Goal: Task Accomplishment & Management: Use online tool/utility

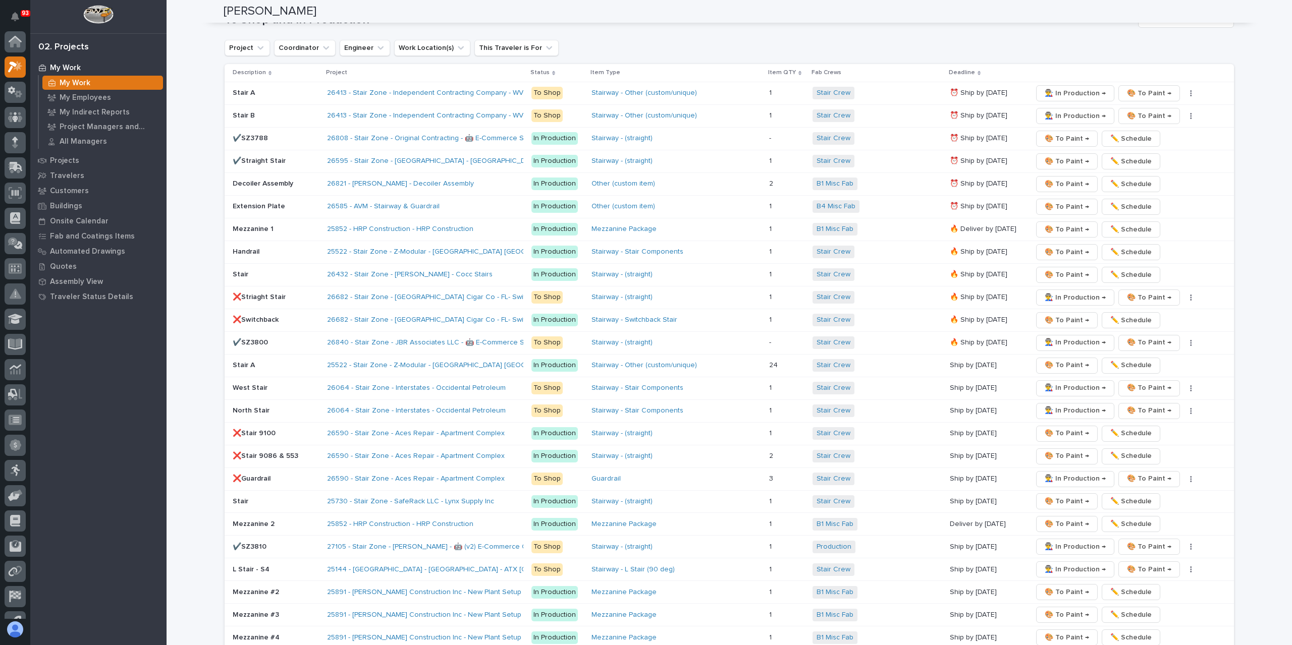
scroll to position [25, 0]
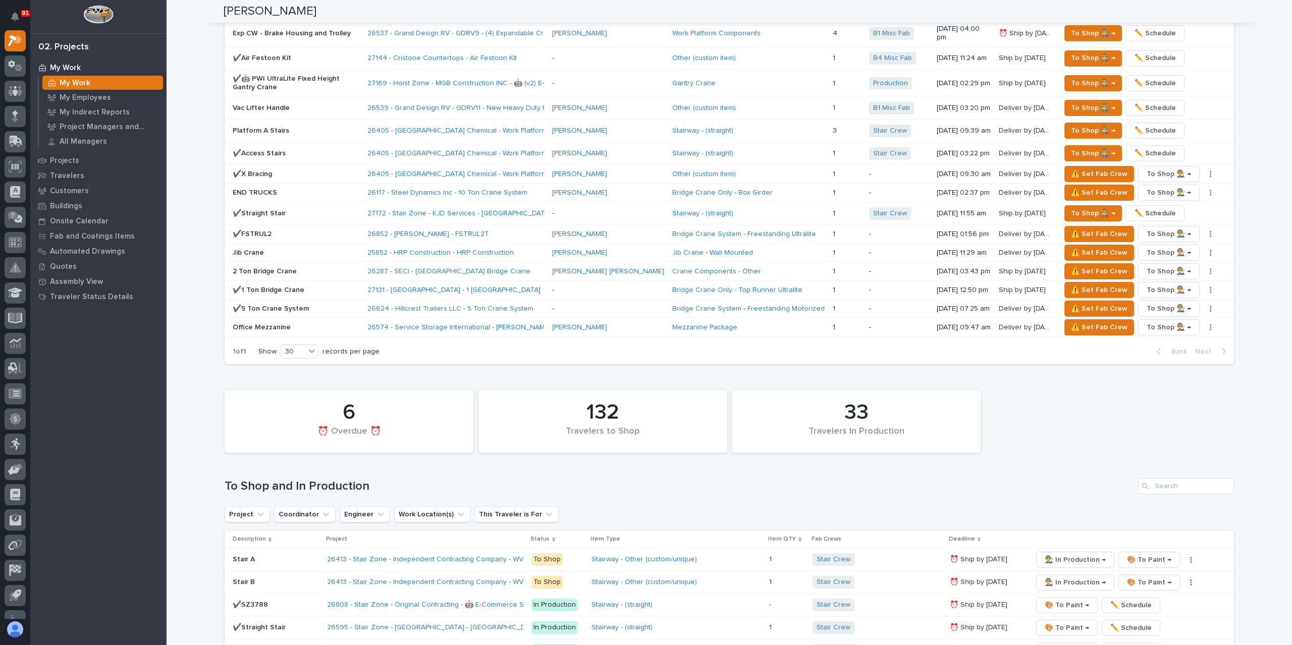
scroll to position [1060, 0]
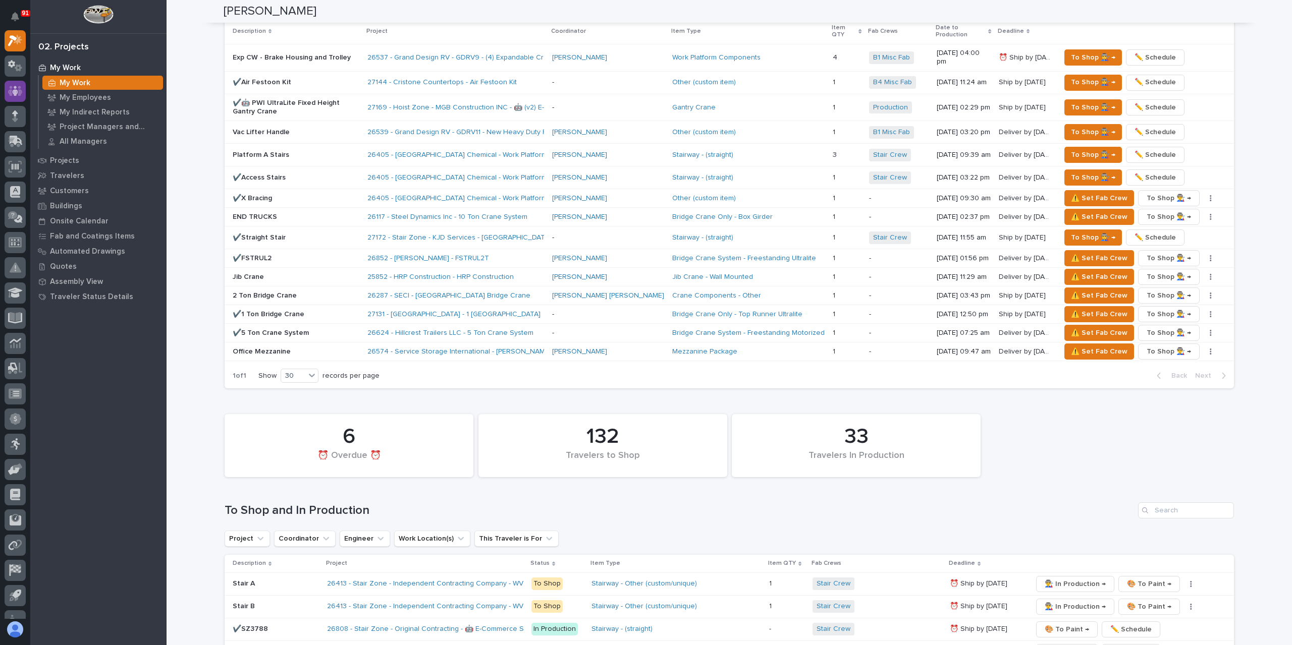
click at [21, 100] on link at bounding box center [15, 91] width 21 height 21
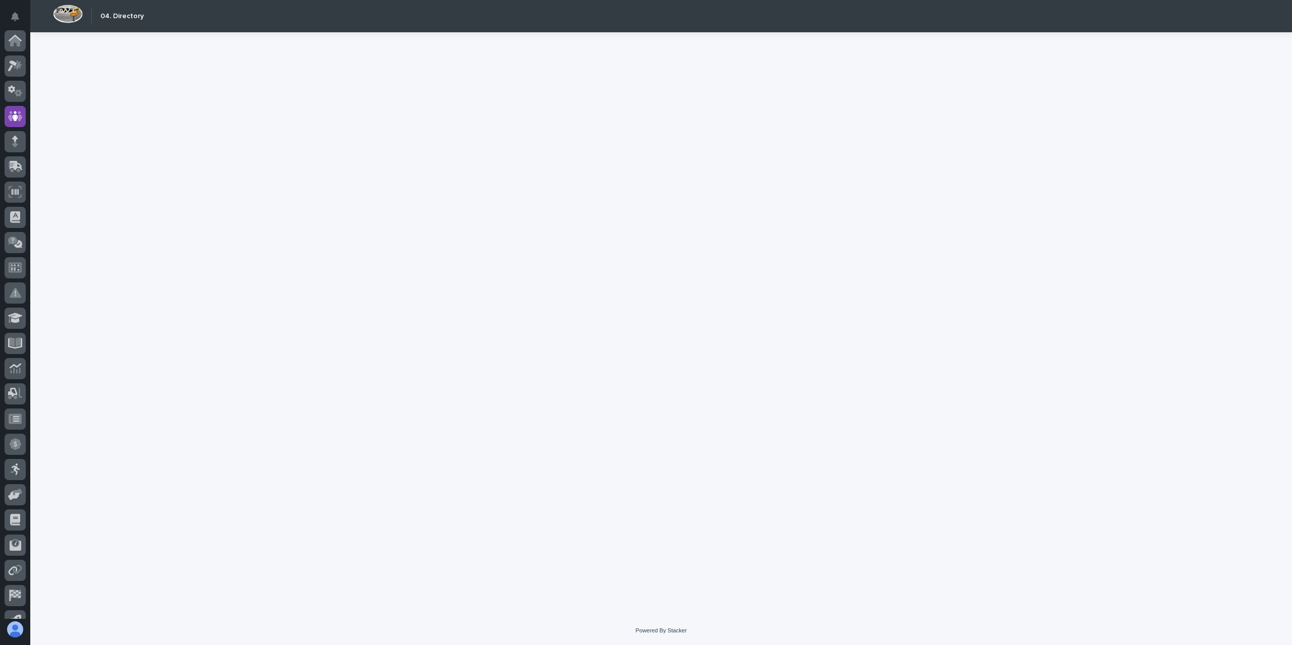
scroll to position [67, 0]
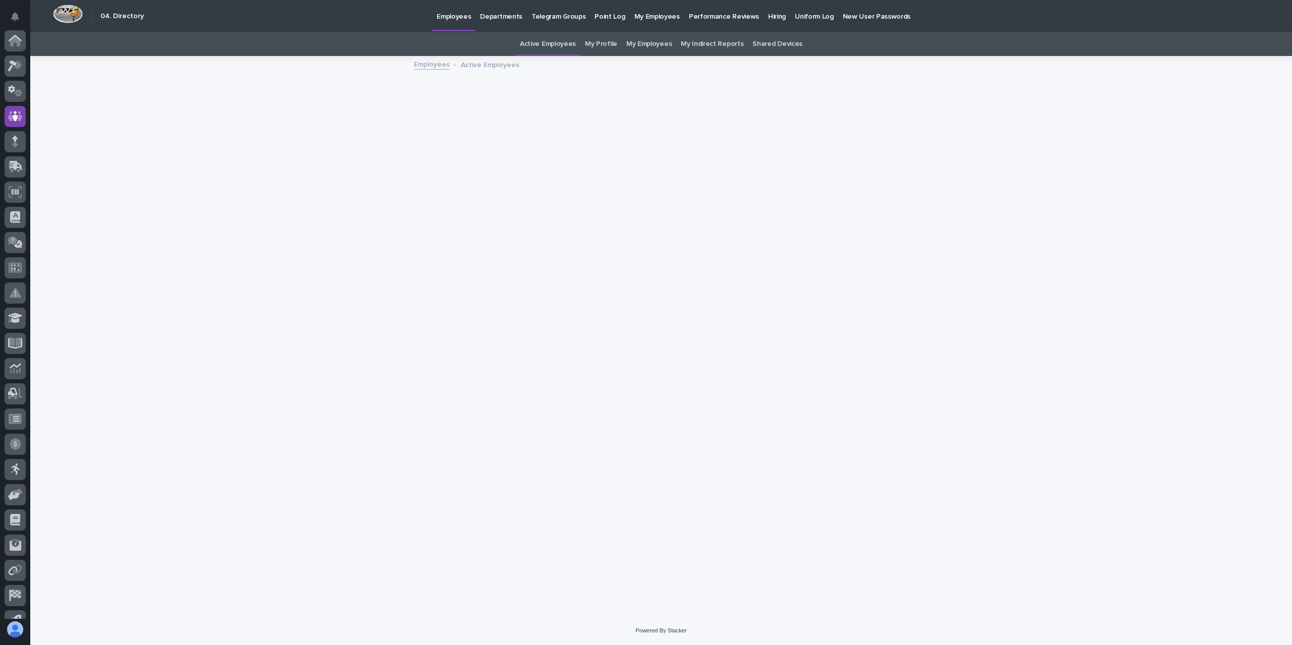
scroll to position [67, 0]
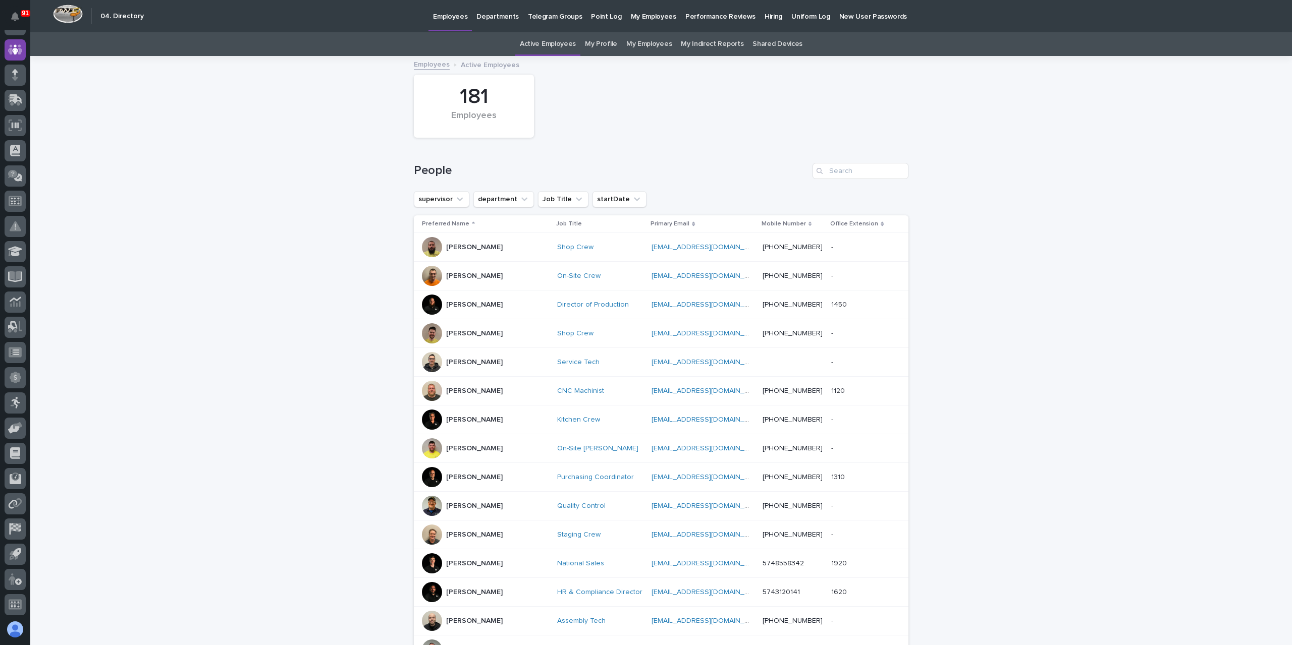
click at [469, 308] on p "[PERSON_NAME]" at bounding box center [474, 305] width 57 height 9
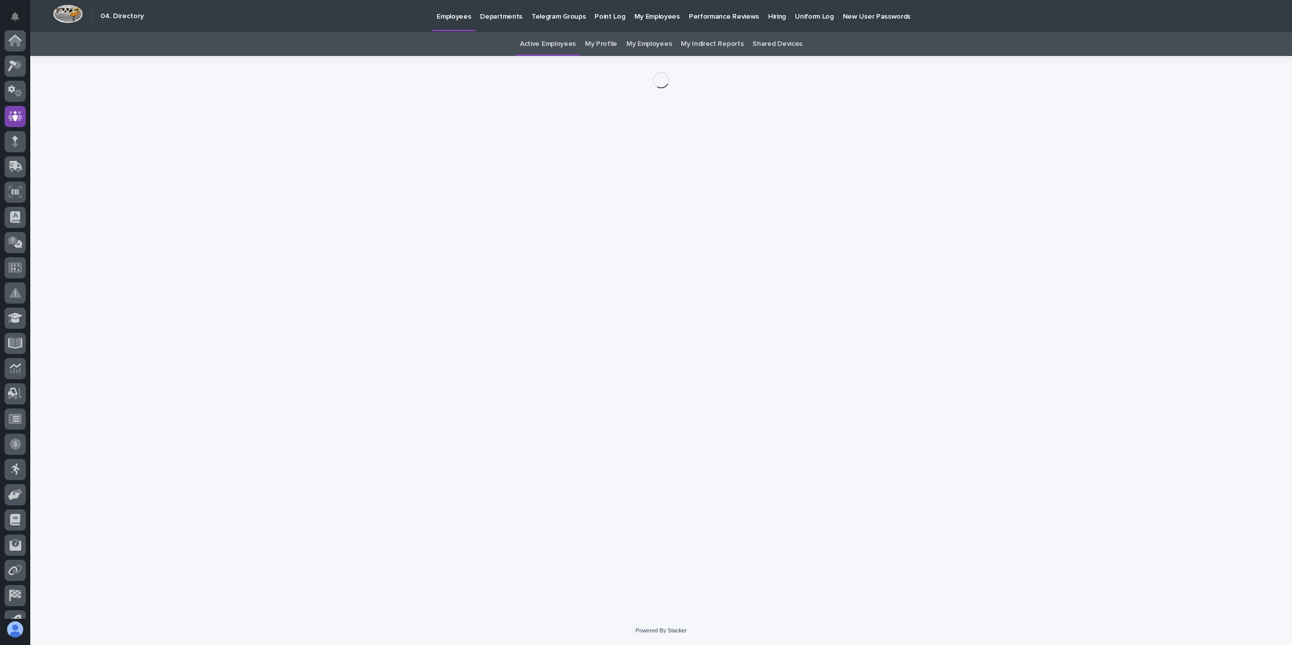
scroll to position [67, 0]
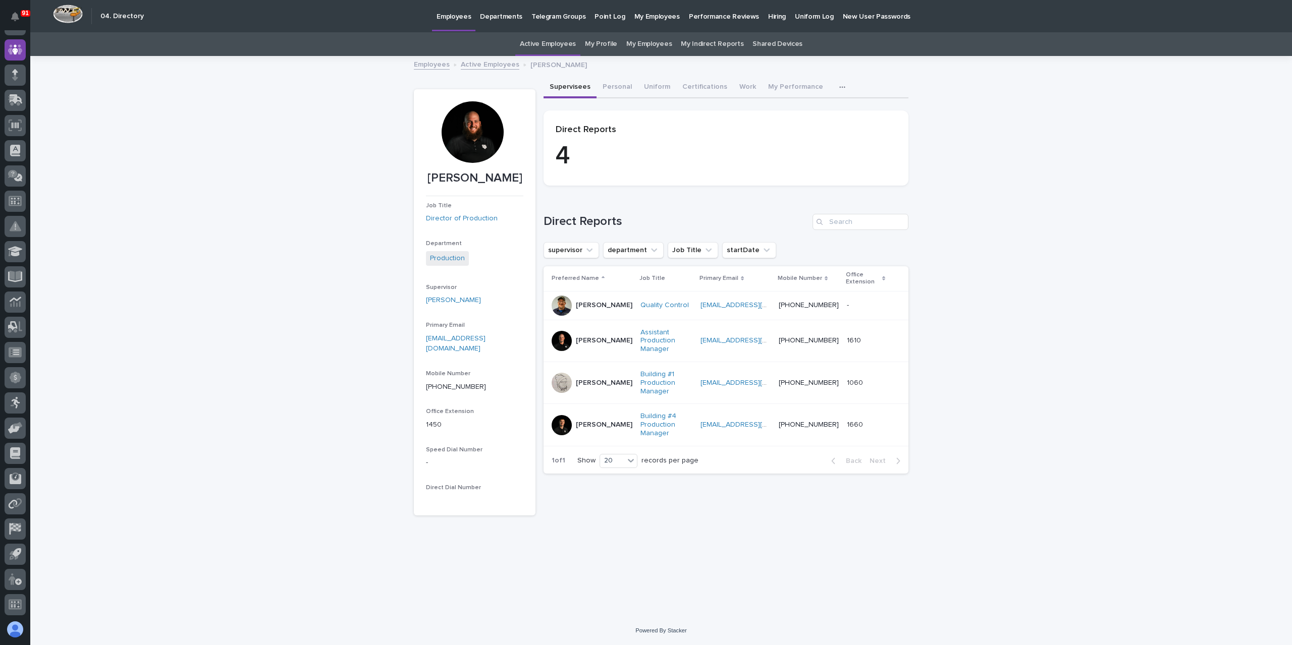
click at [463, 123] on div at bounding box center [473, 132] width 62 height 62
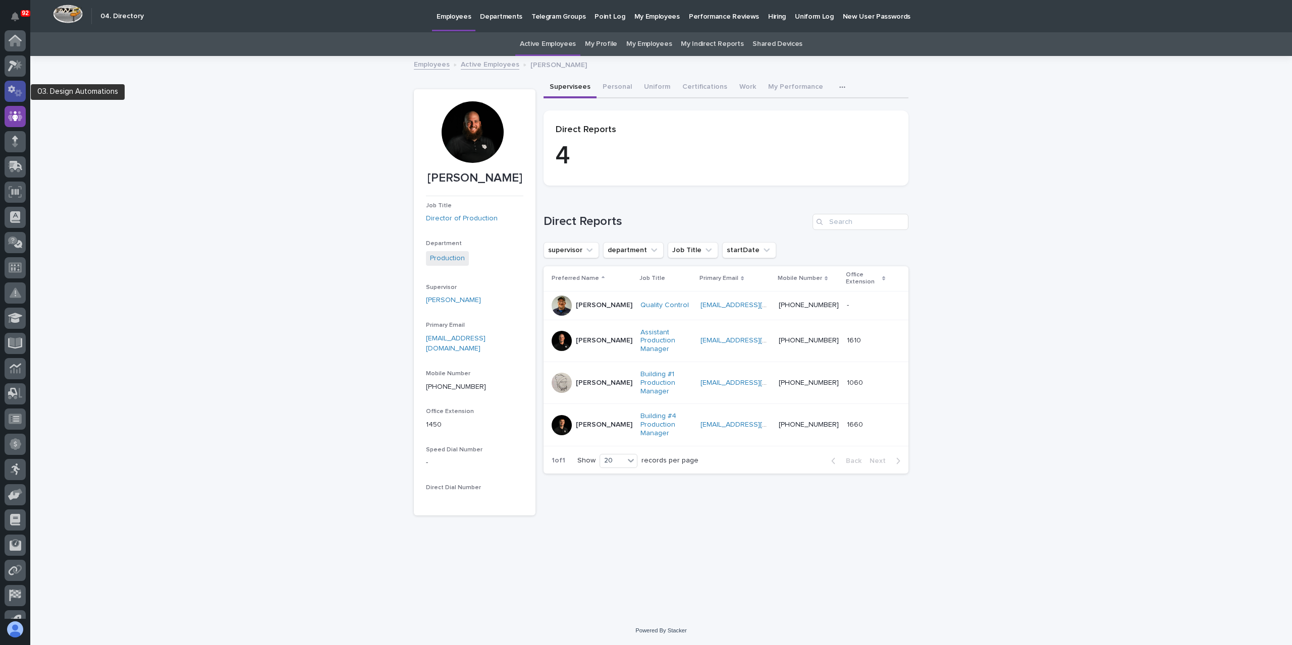
click at [17, 91] on icon at bounding box center [19, 92] width 8 height 7
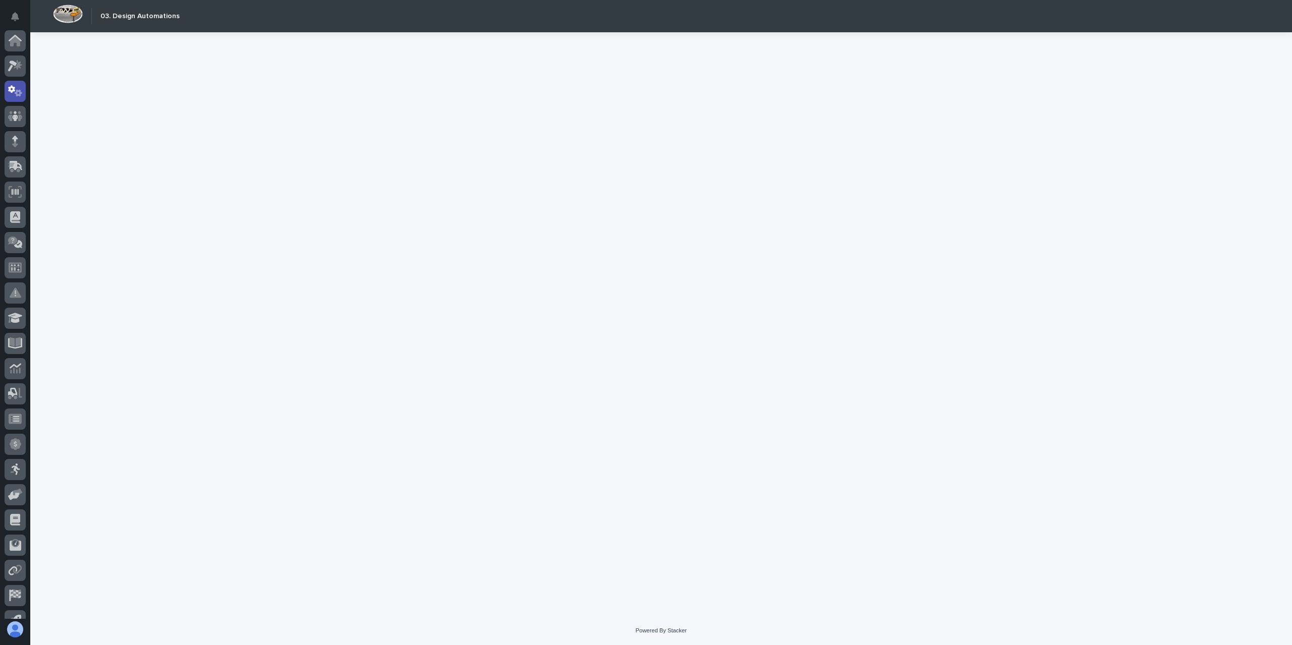
scroll to position [50, 0]
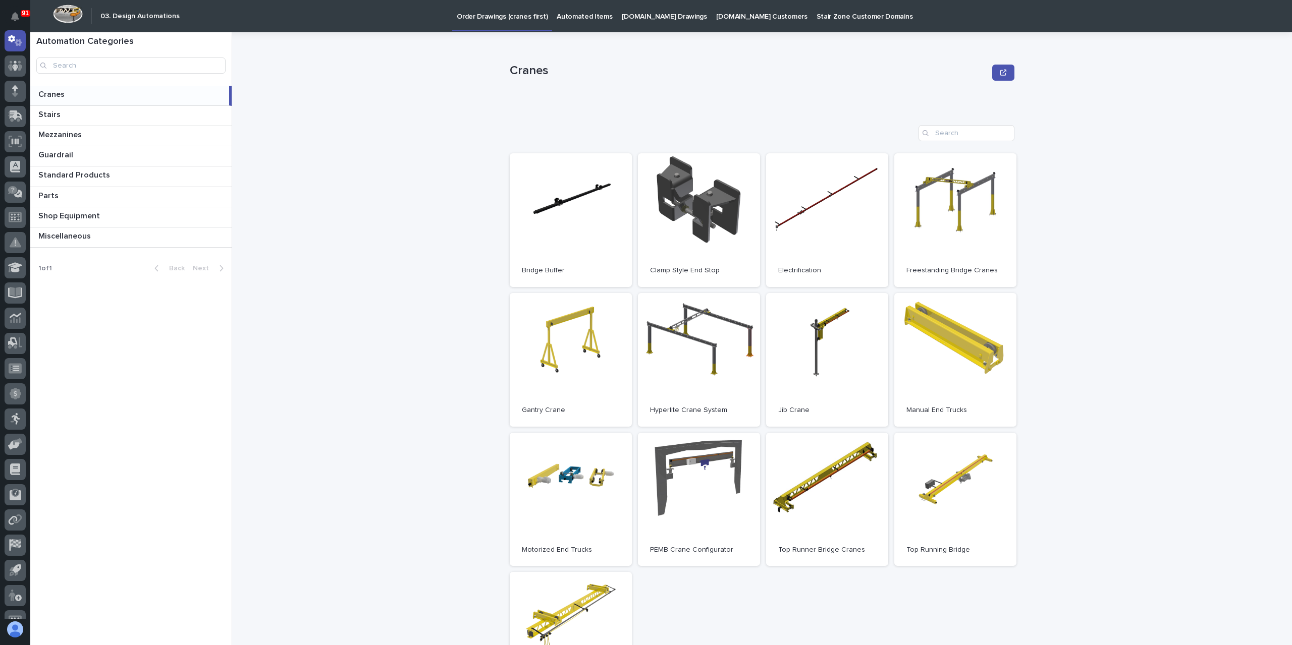
click at [568, 24] on link "Automated Items" at bounding box center [584, 15] width 65 height 31
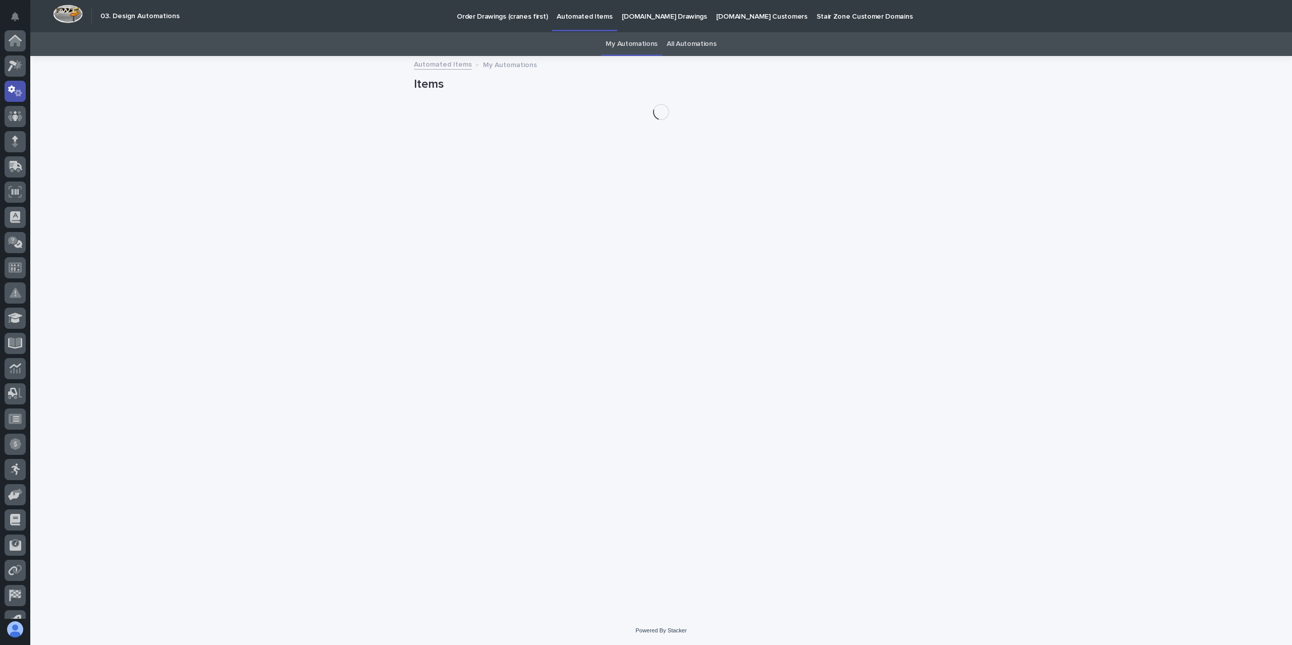
scroll to position [50, 0]
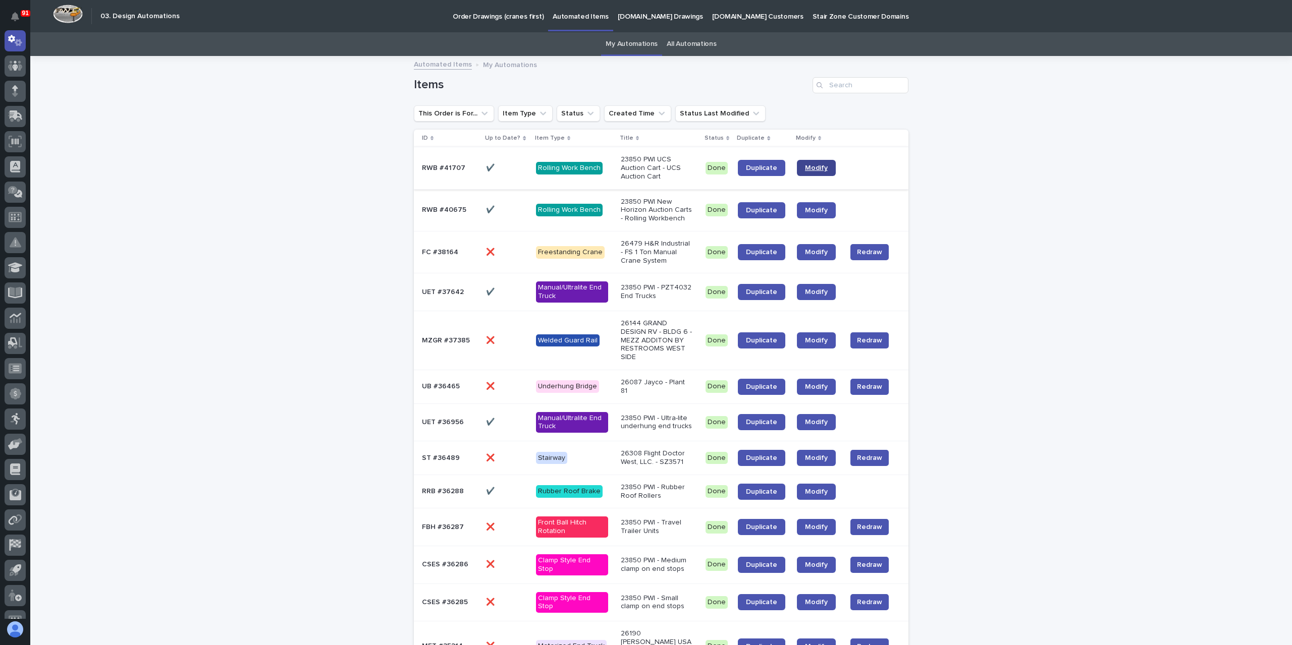
click at [800, 173] on link "Modify" at bounding box center [816, 168] width 39 height 16
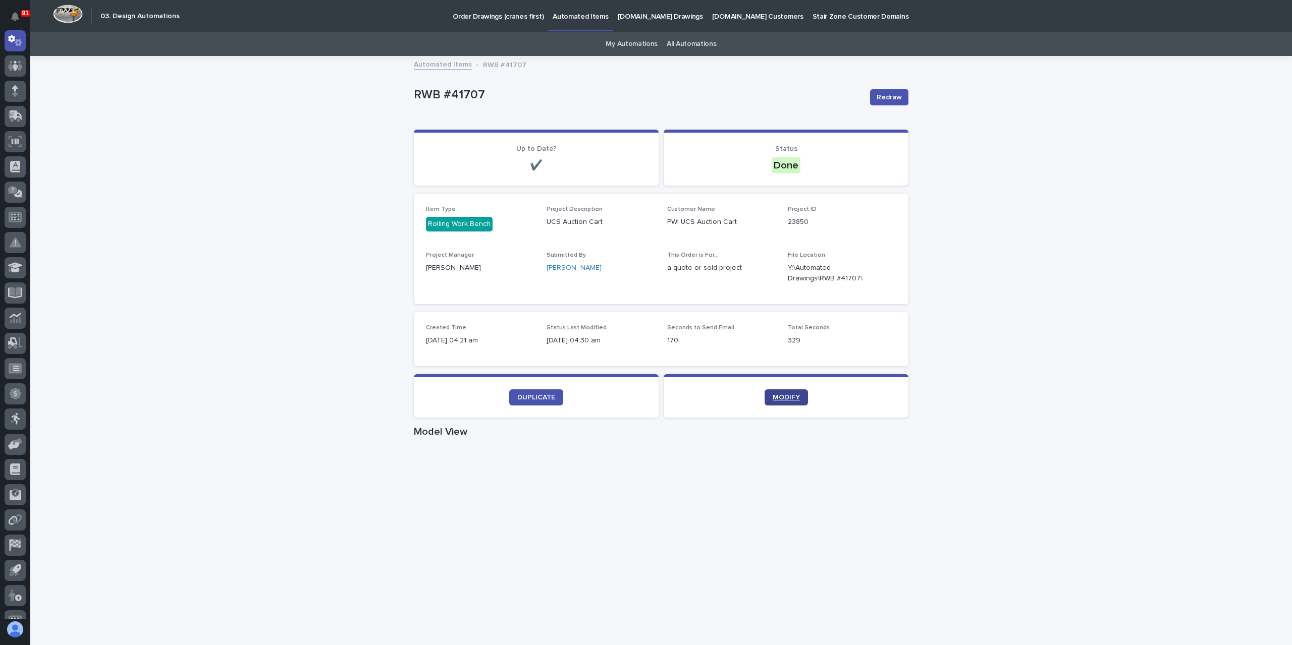
click at [774, 405] on link "MODIFY" at bounding box center [785, 398] width 43 height 16
click at [773, 396] on span "MODIFY" at bounding box center [786, 397] width 27 height 7
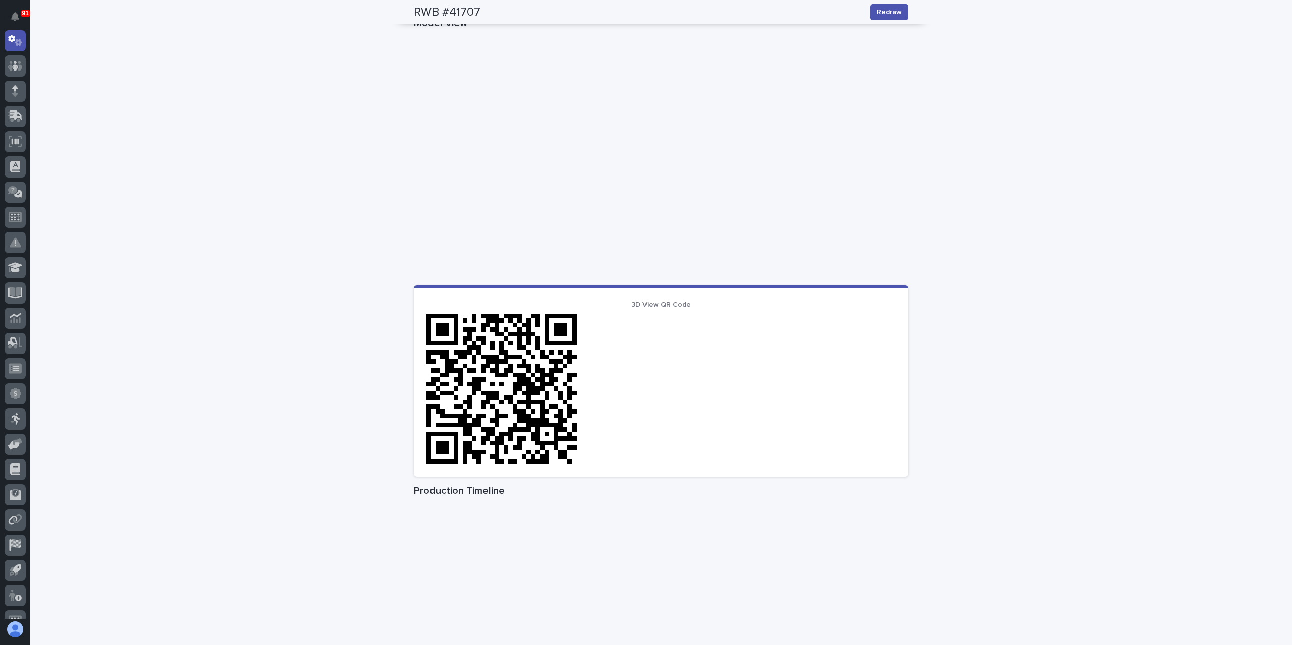
scroll to position [293, 0]
